Goal: Task Accomplishment & Management: Manage account settings

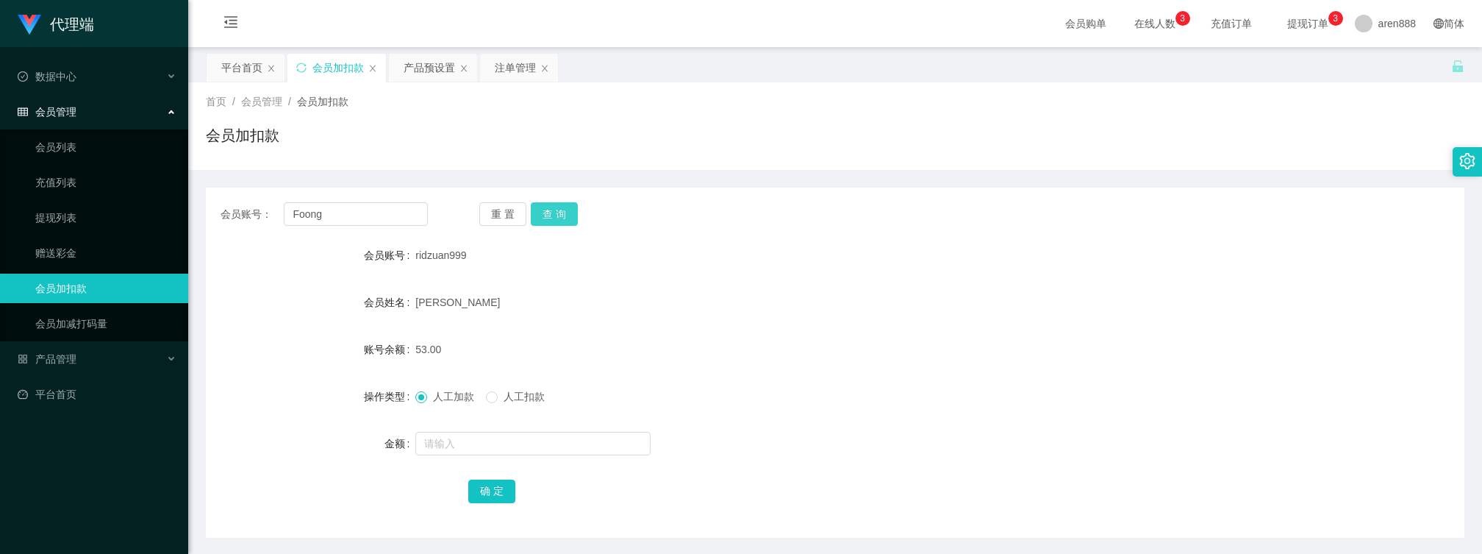
type input "Foong"
click at [543, 212] on button "查 询" at bounding box center [554, 214] width 47 height 24
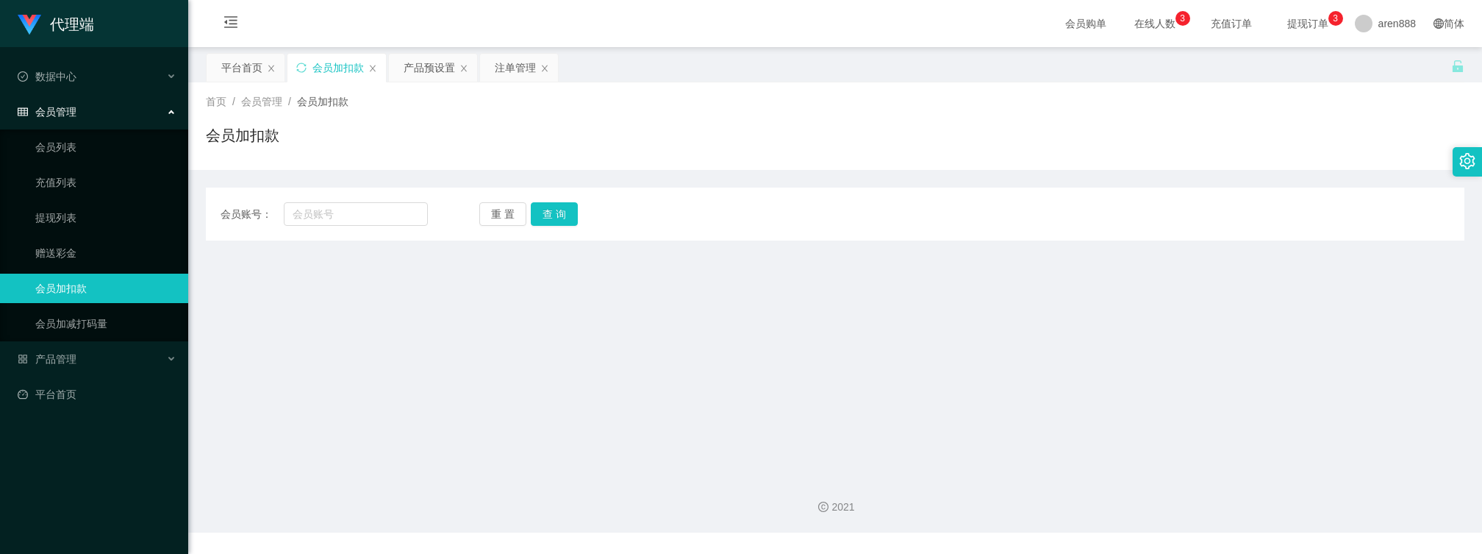
click at [578, 386] on main "关闭左侧 关闭右侧 关闭其它 刷新页面 平台首页 会员加扣款 产品预设置 注单管理 首页 / 会员管理 / 会员加扣款 / 会员加扣款 会员账号： 重 置 查…" at bounding box center [835, 255] width 1294 height 417
drag, startPoint x: 729, startPoint y: 314, endPoint x: 715, endPoint y: 285, distance: 31.9
click at [730, 314] on main "关闭左侧 关闭右侧 关闭其它 刷新页面 平台首页 会员加扣款 产品预设置 注单管理 首页 / 会员管理 / 会员加扣款 / 会员加扣款 会员账号： 重 置 查…" at bounding box center [835, 255] width 1294 height 417
